Goal: Task Accomplishment & Management: Use online tool/utility

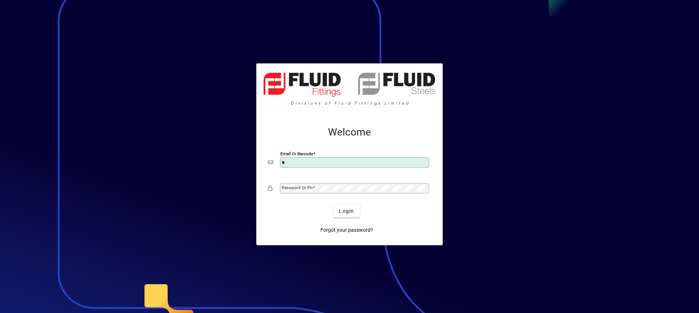
type input "**********"
click at [303, 189] on mat-label "Password or Pin" at bounding box center [297, 187] width 31 height 5
click at [333, 204] on button "Login" at bounding box center [346, 210] width 27 height 13
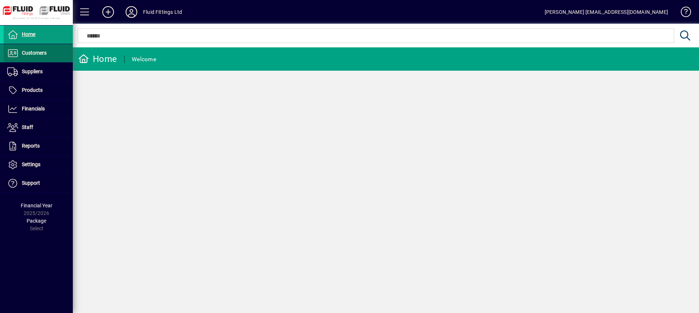
click at [38, 56] on span "Customers" at bounding box center [34, 53] width 25 height 6
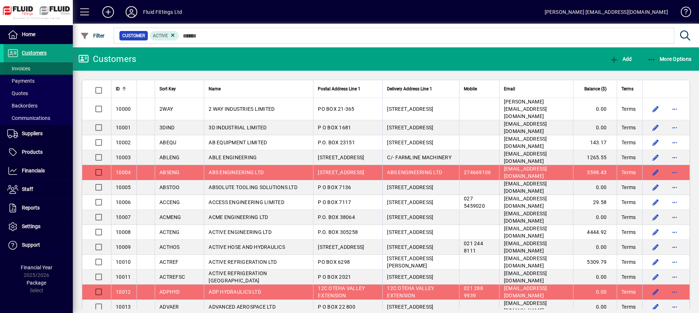
click at [26, 72] on span "Invoices" at bounding box center [17, 69] width 27 height 8
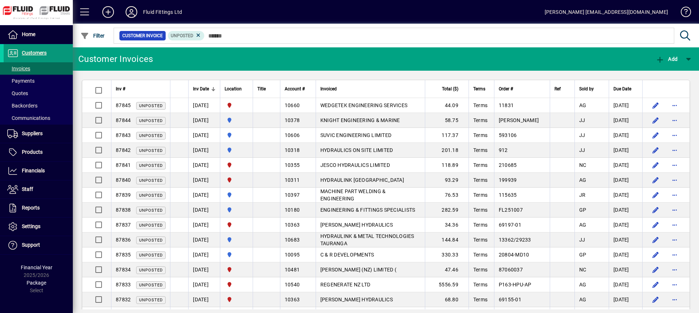
click at [31, 50] on span "Customers" at bounding box center [34, 53] width 25 height 6
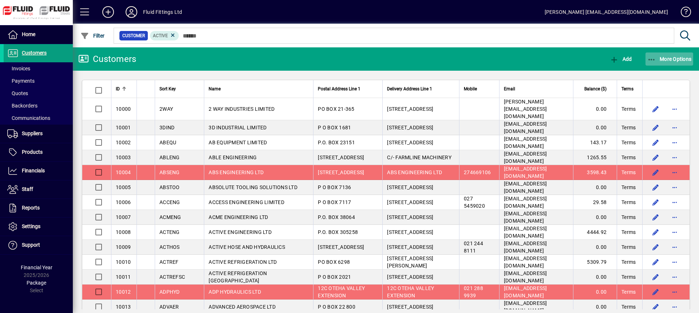
click at [664, 59] on span "More Options" at bounding box center [670, 59] width 44 height 6
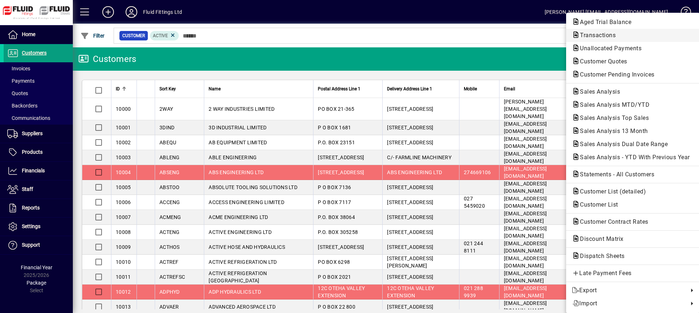
click at [594, 35] on span "Transactions" at bounding box center [595, 35] width 47 height 7
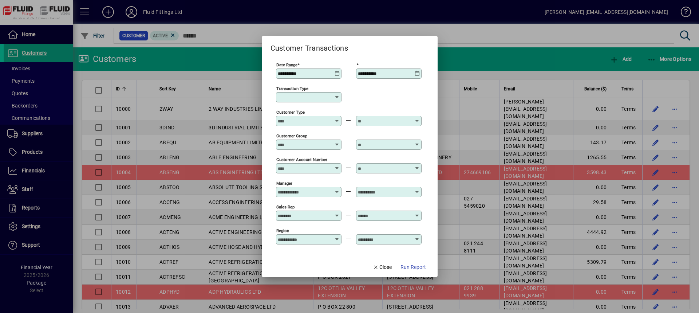
click at [337, 98] on icon at bounding box center [337, 97] width 6 height 6
click at [309, 139] on div "Customer Invoice" at bounding box center [308, 140] width 52 height 8
type input "**********"
click at [413, 264] on span "Run Report" at bounding box center [413, 267] width 25 height 8
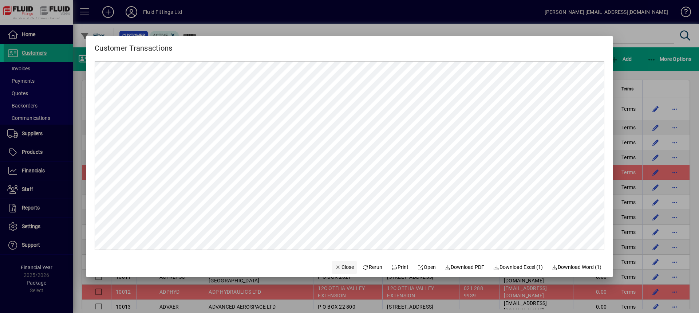
click at [344, 266] on span "Close" at bounding box center [344, 267] width 19 height 8
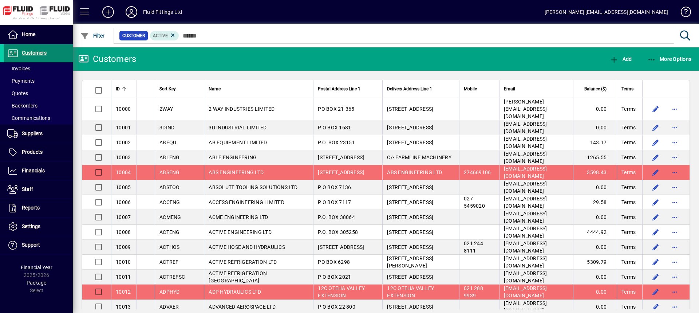
click at [52, 54] on span at bounding box center [38, 52] width 69 height 17
click at [673, 58] on span "More Options" at bounding box center [670, 59] width 44 height 6
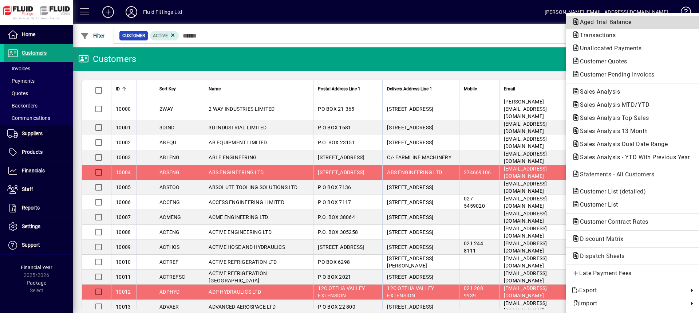
click at [610, 24] on span "Aged Trial Balance" at bounding box center [603, 22] width 63 height 7
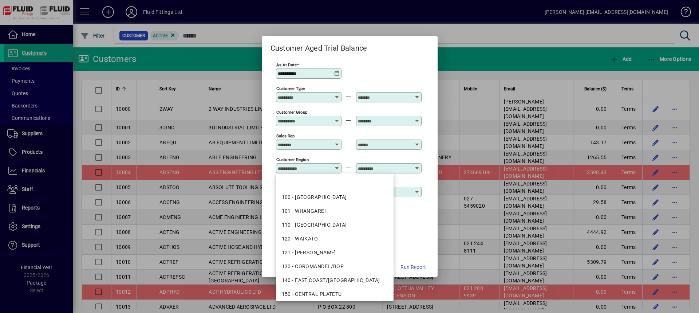
click at [323, 170] on input "Customer Region" at bounding box center [304, 168] width 53 height 6
click at [318, 197] on div "100 - [GEOGRAPHIC_DATA]" at bounding box center [335, 197] width 106 height 8
type input "**********"
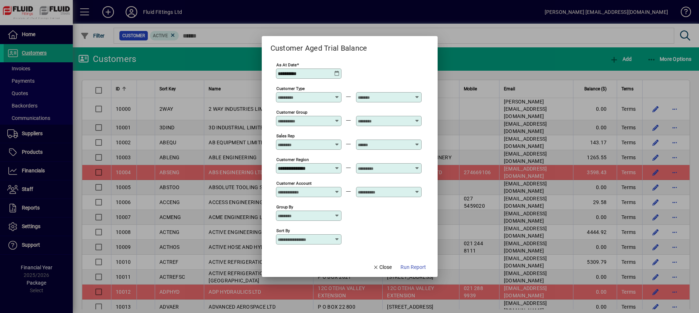
click at [366, 169] on input "text" at bounding box center [384, 168] width 53 height 6
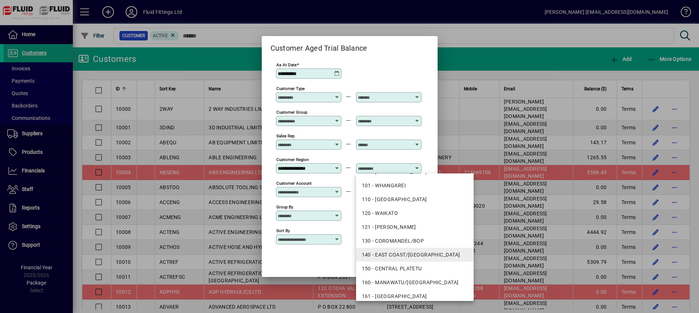
scroll to position [36, 0]
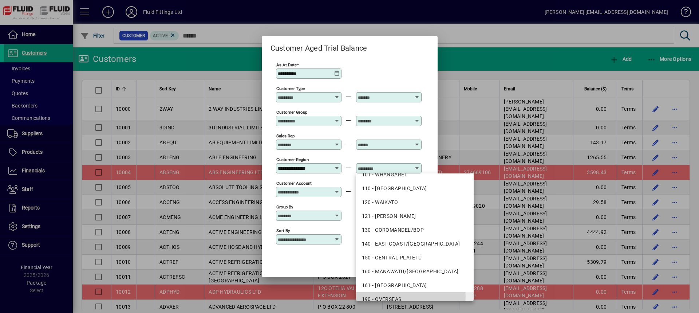
click at [406, 297] on div "190 - OVERSEAS" at bounding box center [415, 299] width 106 height 8
type input "**********"
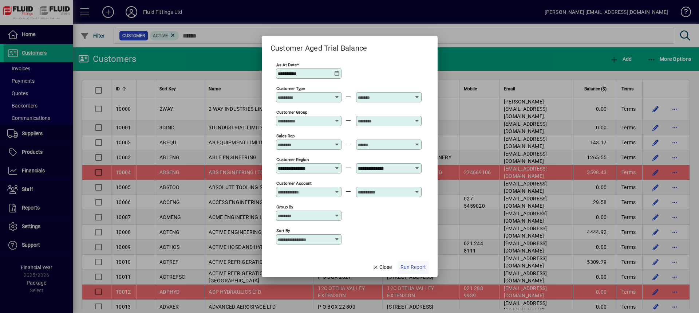
click at [407, 267] on span "Run Report" at bounding box center [413, 267] width 25 height 8
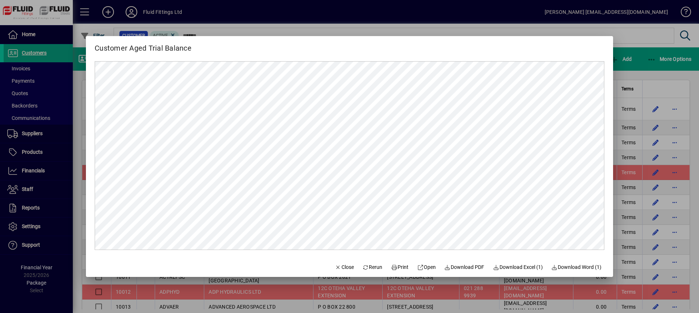
scroll to position [0, 0]
click at [341, 268] on span "Close" at bounding box center [344, 267] width 19 height 8
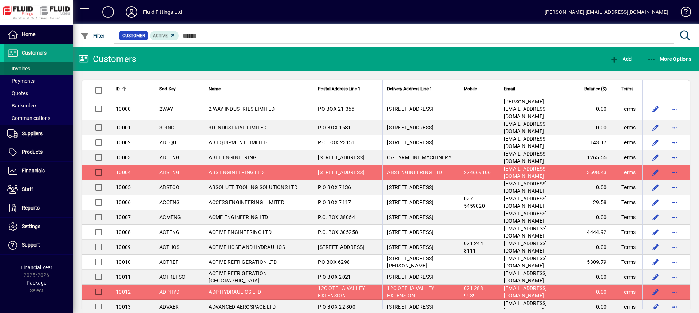
click at [44, 66] on span at bounding box center [38, 68] width 69 height 17
